Goal: Information Seeking & Learning: Learn about a topic

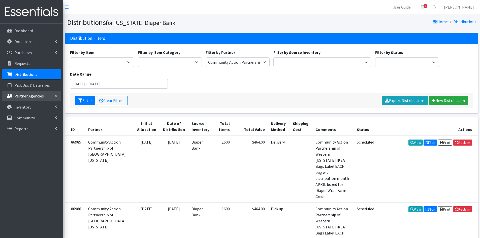
scroll to position [25, 0]
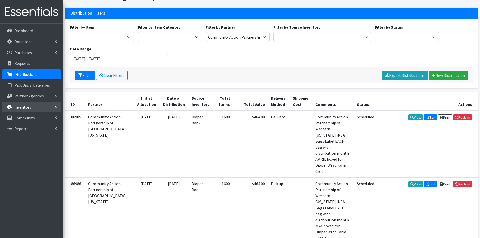
click at [35, 109] on link "Inventory" at bounding box center [31, 107] width 59 height 10
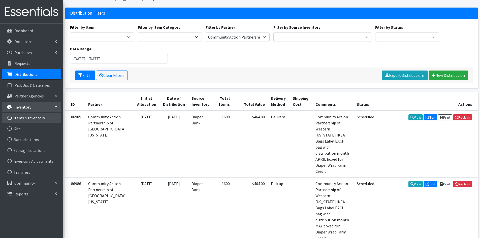
click at [30, 118] on link "Items & Inventory" at bounding box center [31, 118] width 59 height 10
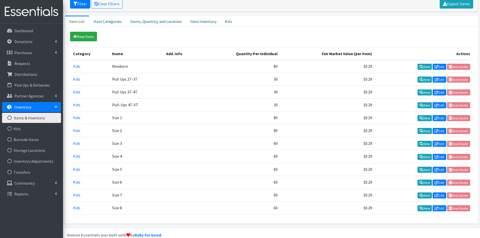
scroll to position [101, 0]
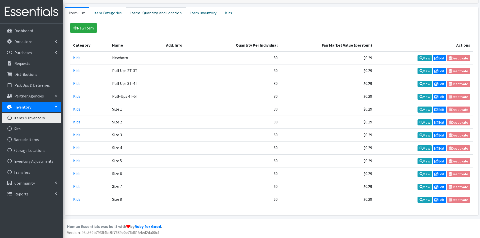
click at [143, 11] on link "Items, Quantity, and Location" at bounding box center [156, 12] width 60 height 11
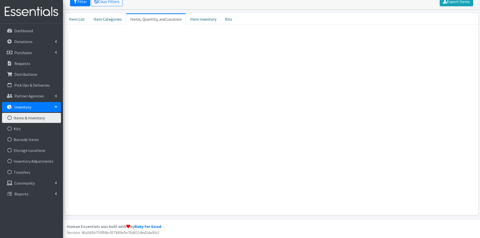
scroll to position [94, 0]
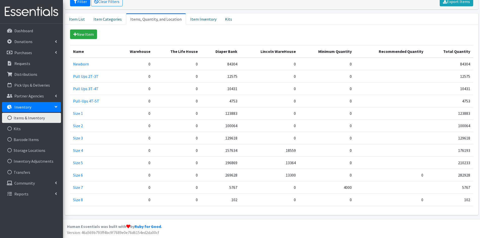
click at [237, 201] on td "102" at bounding box center [221, 199] width 40 height 12
click at [234, 200] on td "102" at bounding box center [221, 199] width 40 height 12
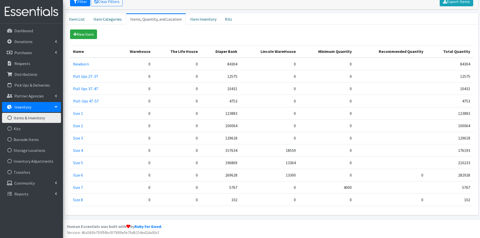
click at [234, 200] on td "102" at bounding box center [221, 199] width 40 height 12
drag, startPoint x: 105, startPoint y: 189, endPoint x: 366, endPoint y: 194, distance: 260.9
click at [366, 194] on tbody "Newborn 0 0 84304 0 0 84304 Pull Ups 2T-3T 0 0 12575 0 0 12575 Pull Ups 3T-4T 0…" at bounding box center [271, 132] width 403 height 148
click at [370, 189] on td at bounding box center [391, 187] width 72 height 12
click at [233, 188] on td "5767" at bounding box center [221, 187] width 40 height 12
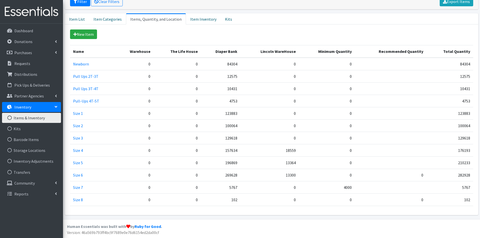
click at [233, 188] on td "5767" at bounding box center [221, 187] width 40 height 12
click at [242, 188] on td "0" at bounding box center [269, 187] width 58 height 12
click at [347, 190] on td "4000" at bounding box center [327, 187] width 56 height 12
click at [348, 189] on td "4000" at bounding box center [327, 187] width 56 height 12
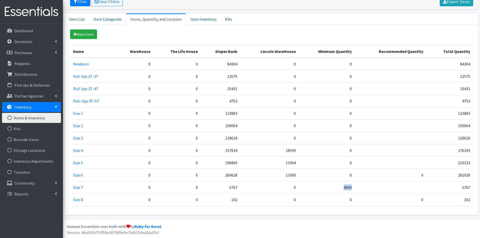
click at [348, 189] on td "4000" at bounding box center [327, 187] width 56 height 12
click at [324, 189] on td "4000" at bounding box center [327, 187] width 56 height 12
drag, startPoint x: 136, startPoint y: 99, endPoint x: 367, endPoint y: 100, distance: 230.4
click at [367, 100] on tr "Pull-Ups 4T-5T 0 0 4753 0 0 4753" at bounding box center [271, 101] width 403 height 12
click at [367, 100] on td at bounding box center [391, 101] width 72 height 12
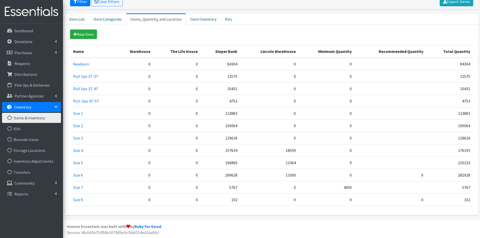
click at [234, 100] on td "4753" at bounding box center [221, 101] width 40 height 12
click at [243, 102] on td "0" at bounding box center [269, 101] width 58 height 12
click at [231, 101] on td "4753" at bounding box center [221, 101] width 40 height 12
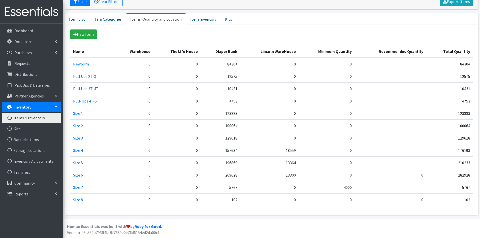
click at [258, 109] on td "0" at bounding box center [269, 113] width 58 height 12
